Goal: Communication & Community: Answer question/provide support

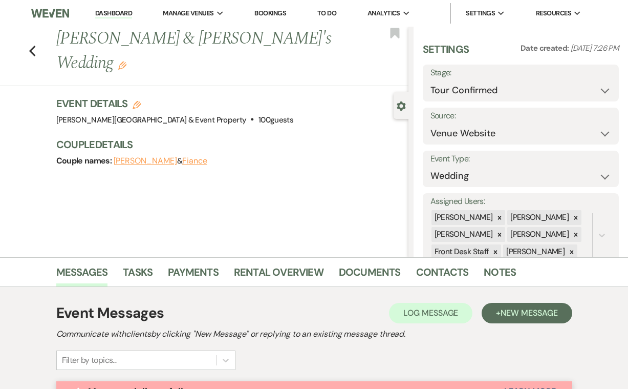
select select "4"
select select "5"
click at [34, 45] on icon "Previous" at bounding box center [33, 51] width 8 height 12
select select "4"
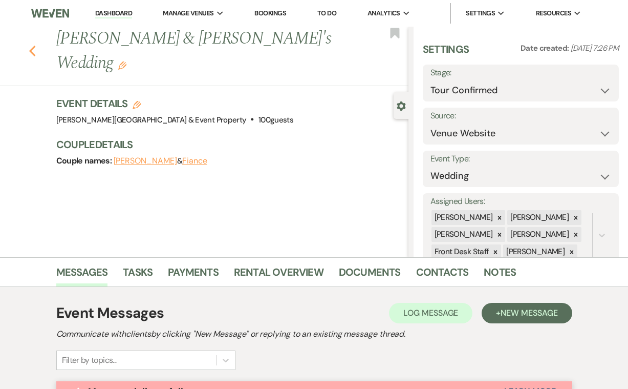
select select "4"
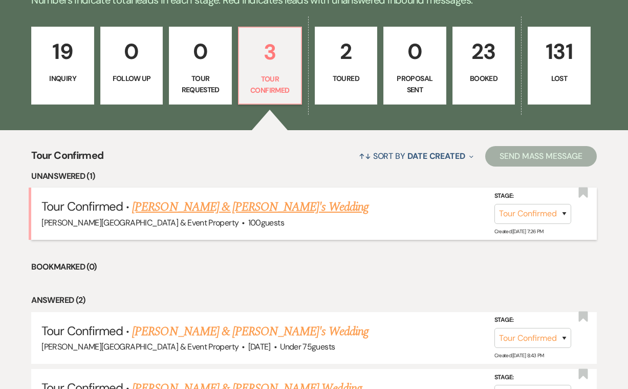
scroll to position [263, 0]
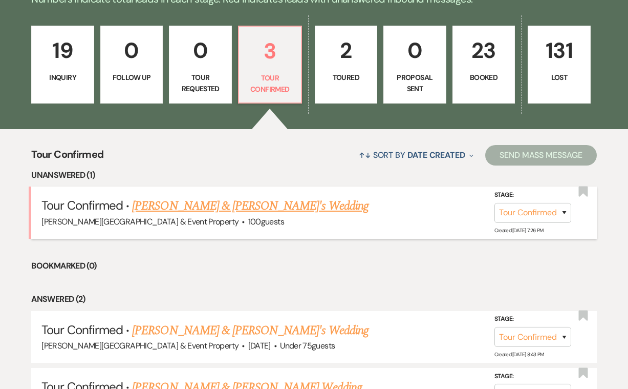
click at [276, 207] on link "[PERSON_NAME] & [PERSON_NAME]'s Wedding" at bounding box center [250, 206] width 237 height 18
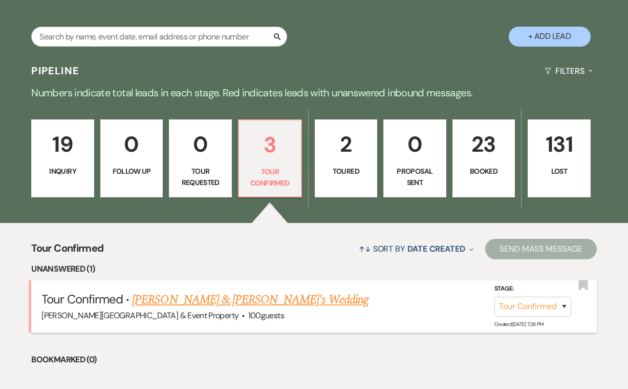
select select "4"
select select "5"
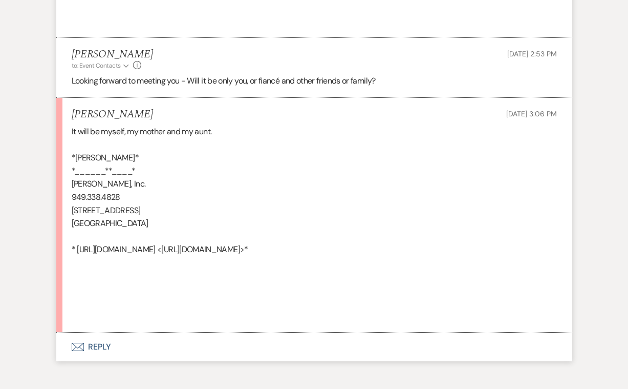
scroll to position [2912, 0]
click at [103, 333] on button "Envelope Reply" at bounding box center [314, 347] width 516 height 29
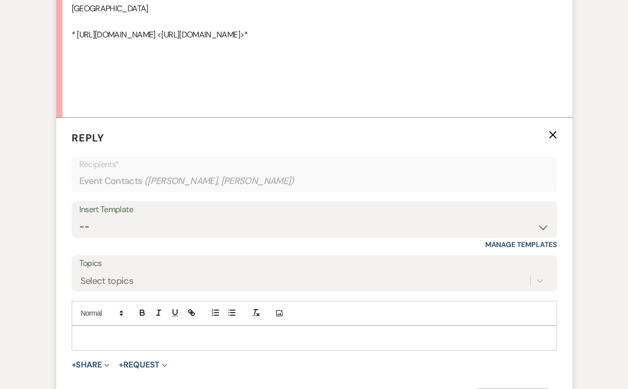
scroll to position [3130, 0]
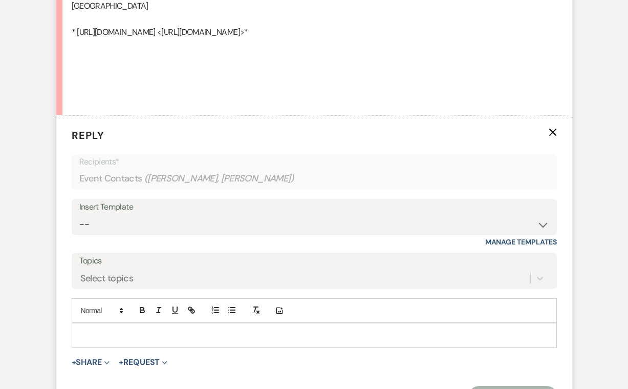
click at [98, 329] on p at bounding box center [314, 334] width 469 height 11
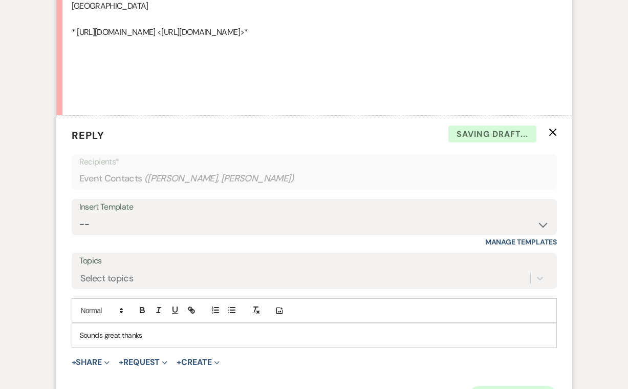
click at [503, 386] on button "Send Message" at bounding box center [513, 396] width 88 height 20
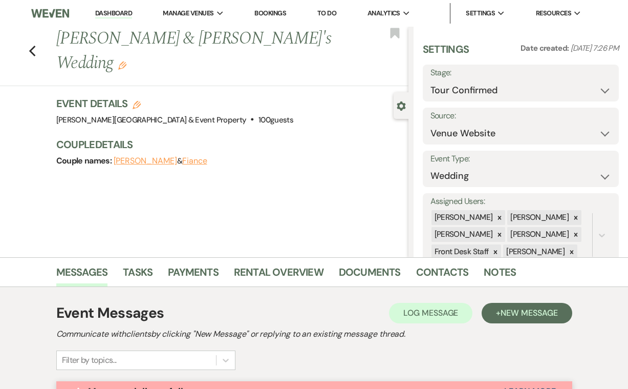
scroll to position [0, 0]
click at [31, 46] on use "button" at bounding box center [32, 51] width 7 height 11
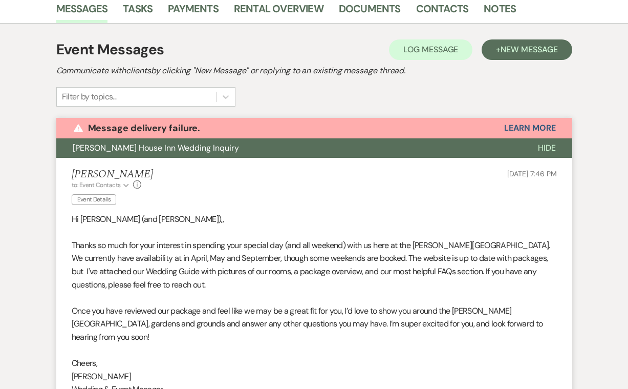
select select "4"
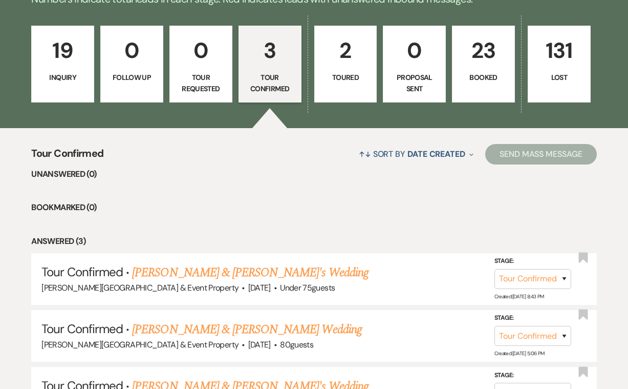
click at [482, 65] on p "23" at bounding box center [484, 50] width 50 height 34
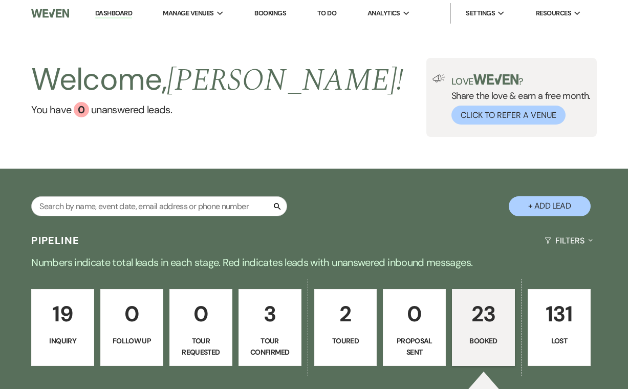
click at [278, 11] on link "Bookings" at bounding box center [271, 13] width 32 height 9
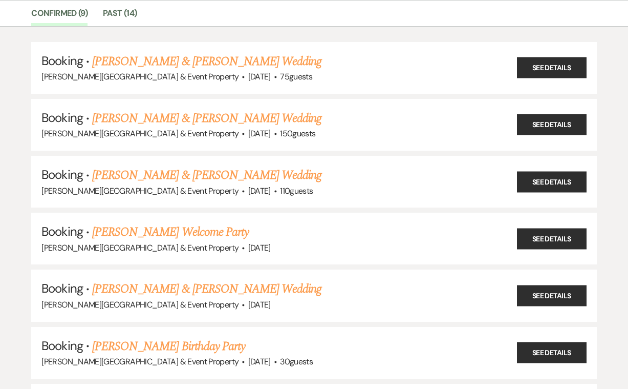
scroll to position [74, 0]
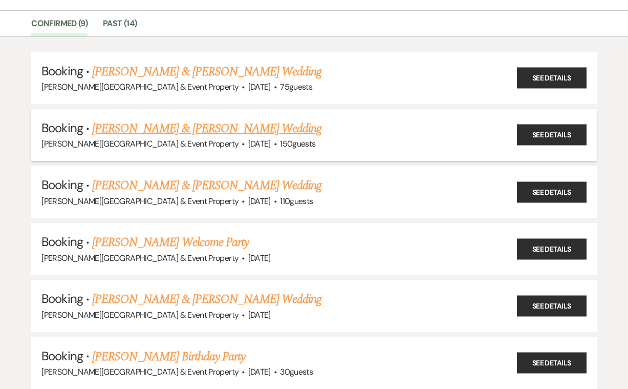
click at [256, 130] on link "Noah Cuenca & Kaidyn Shipman's Wedding" at bounding box center [206, 128] width 229 height 18
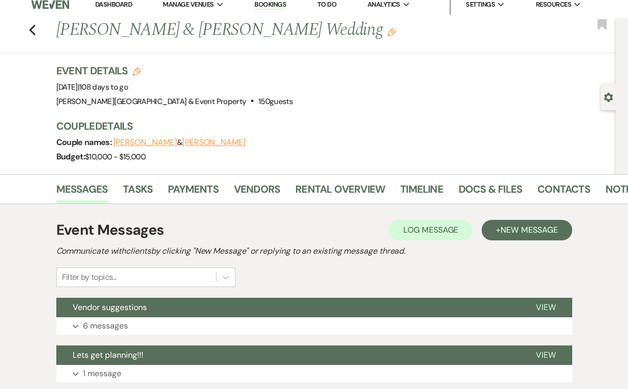
scroll to position [14, 0]
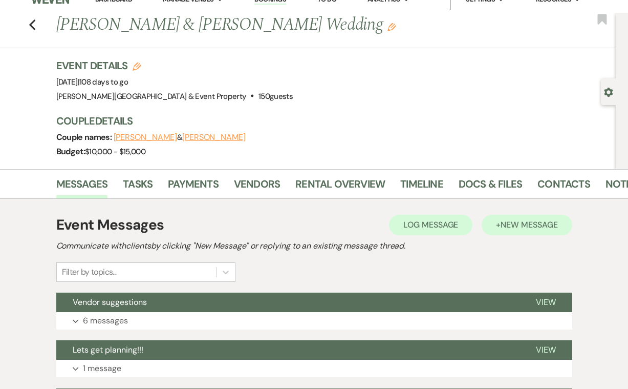
click at [510, 228] on span "New Message" at bounding box center [529, 224] width 57 height 11
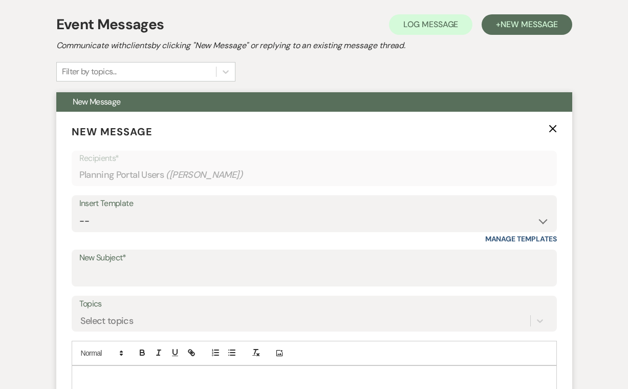
scroll to position [215, 0]
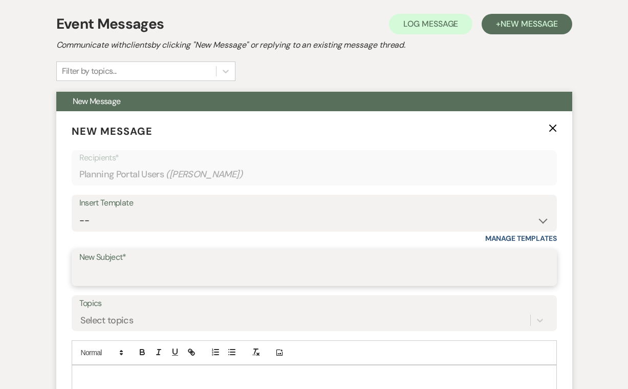
click at [150, 269] on input "New Subject*" at bounding box center [314, 275] width 470 height 20
type input "Touring 0ct 19th"
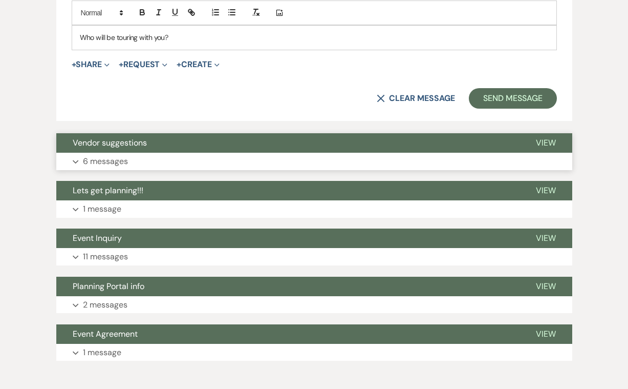
scroll to position [555, 0]
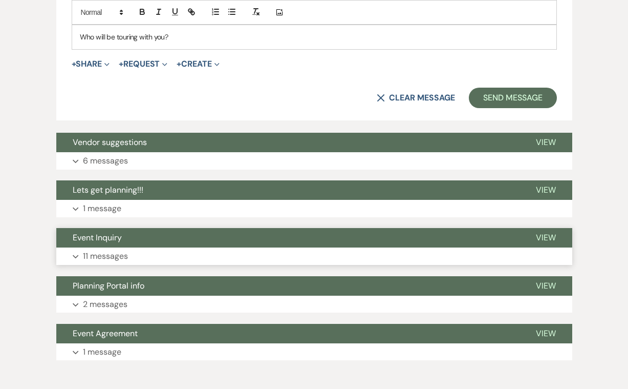
click at [112, 253] on p "11 messages" at bounding box center [105, 255] width 45 height 13
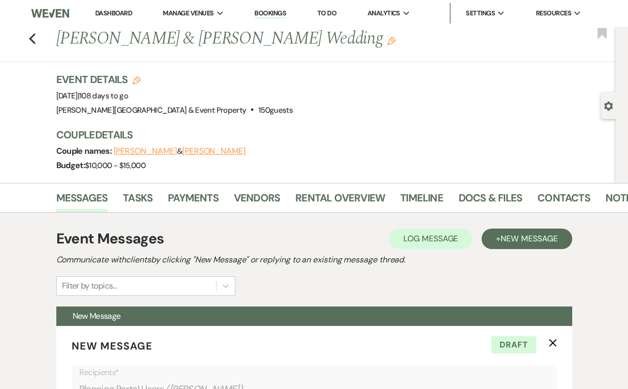
scroll to position [0, 0]
